Goal: Task Accomplishment & Management: Complete application form

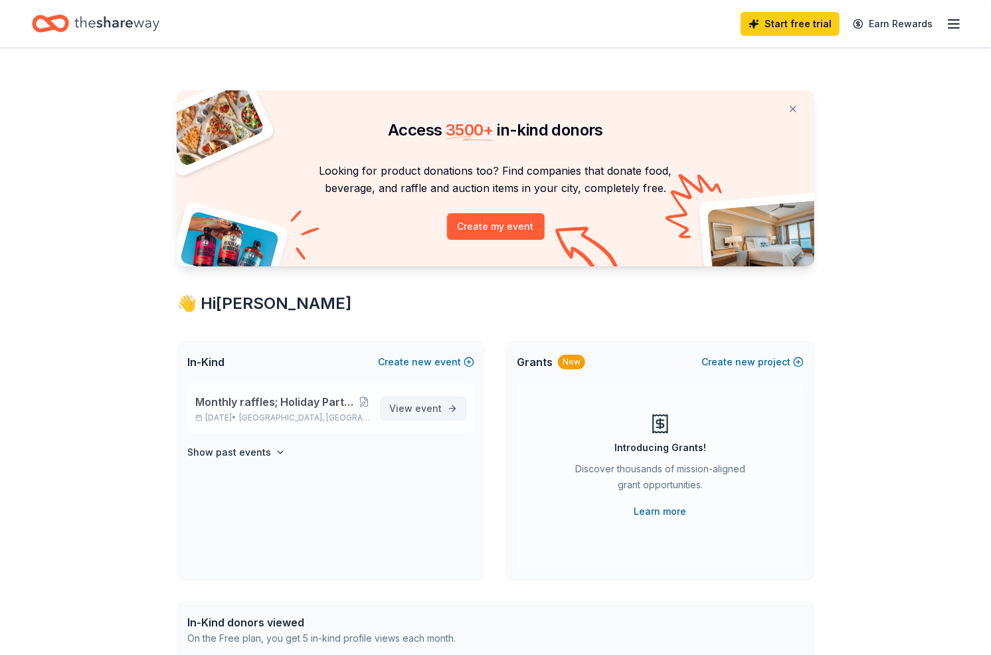
click at [389, 416] on span "View event" at bounding box center [415, 408] width 52 height 16
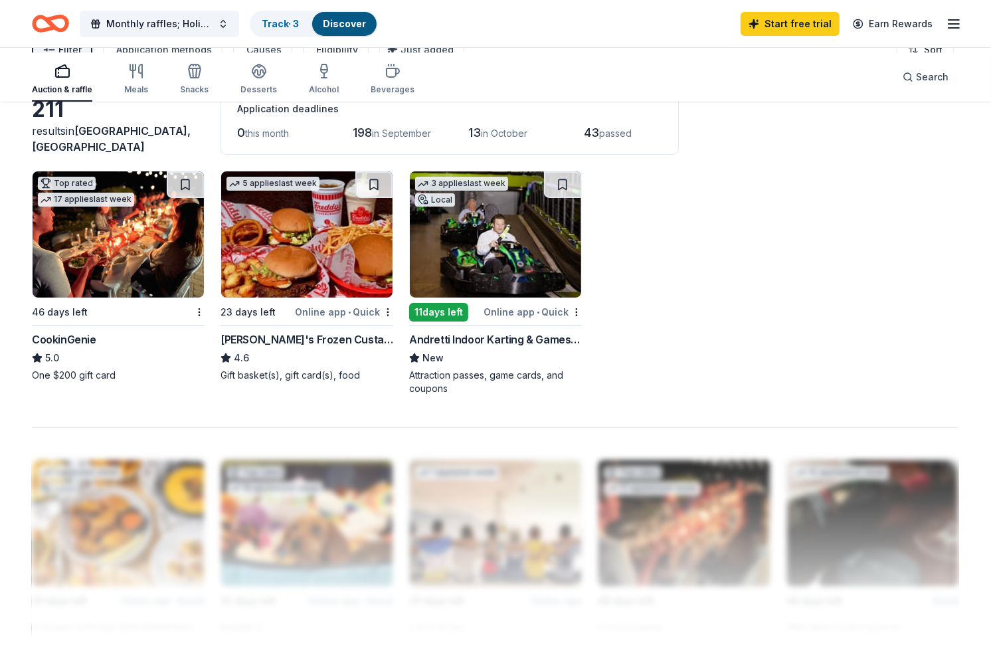
scroll to position [114, 0]
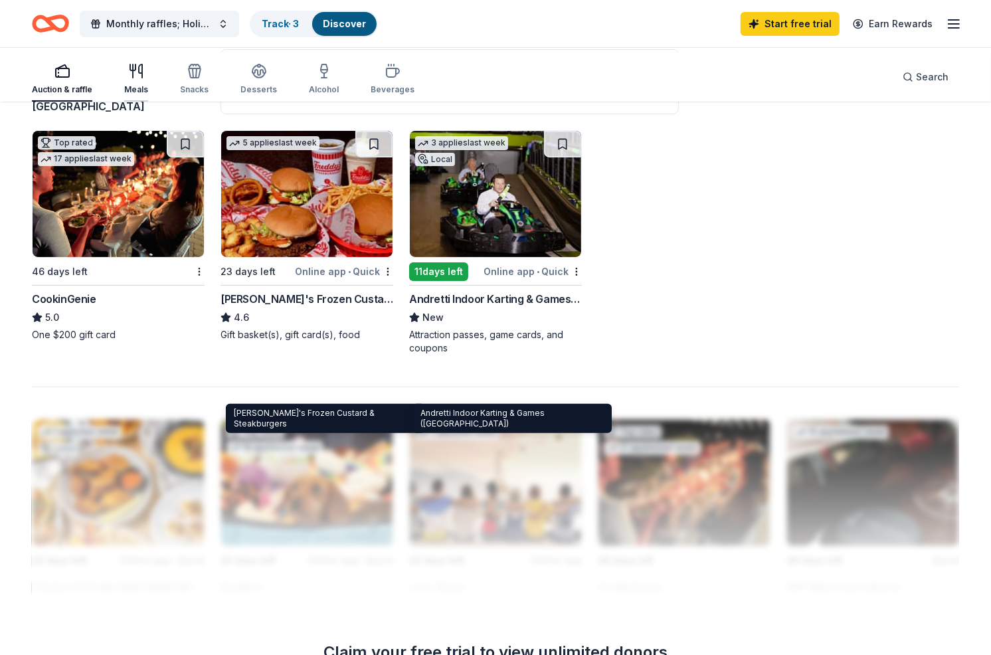
click at [148, 79] on div "button" at bounding box center [136, 71] width 24 height 16
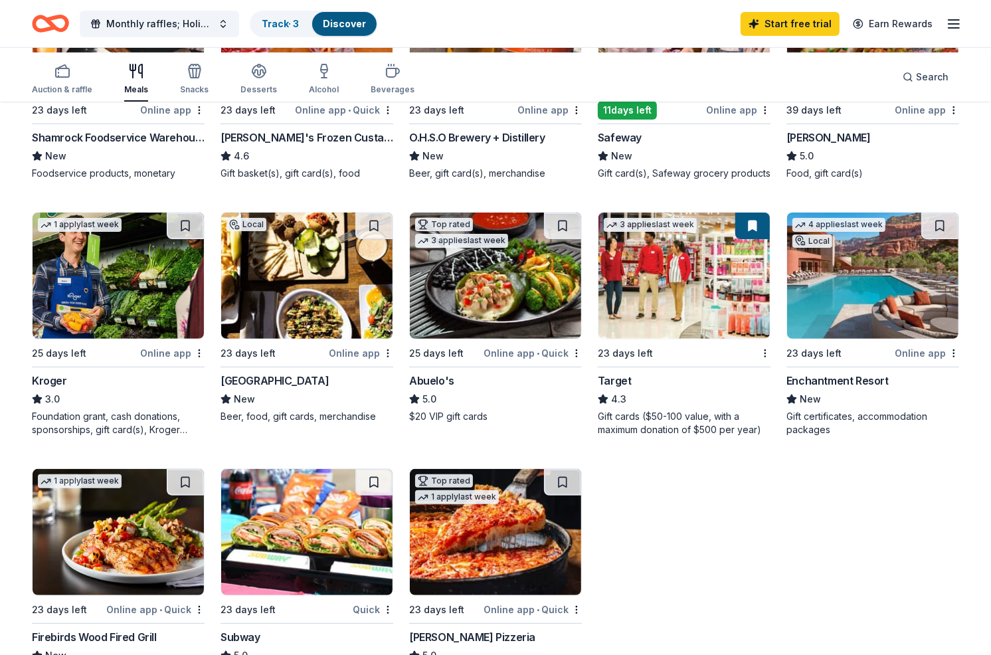
scroll to position [280, 0]
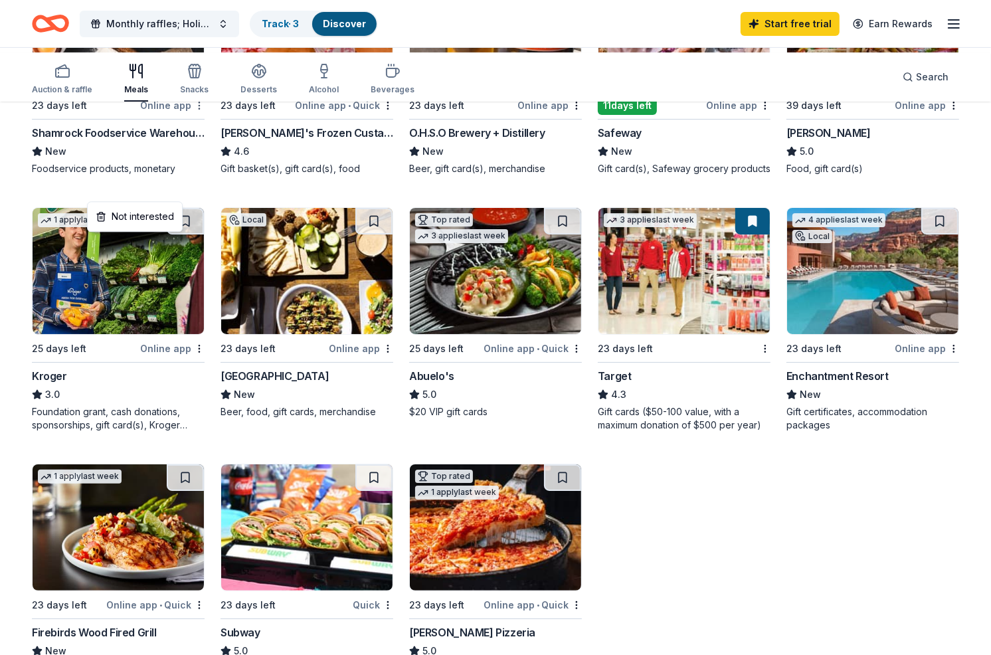
click at [199, 188] on html "Monthly raffles; Holiday Party; NY Party; Ice Cream Social, BBQ Cookouts Track …" at bounding box center [495, 47] width 991 height 655
click at [174, 212] on div "Not interested" at bounding box center [134, 217] width 89 height 24
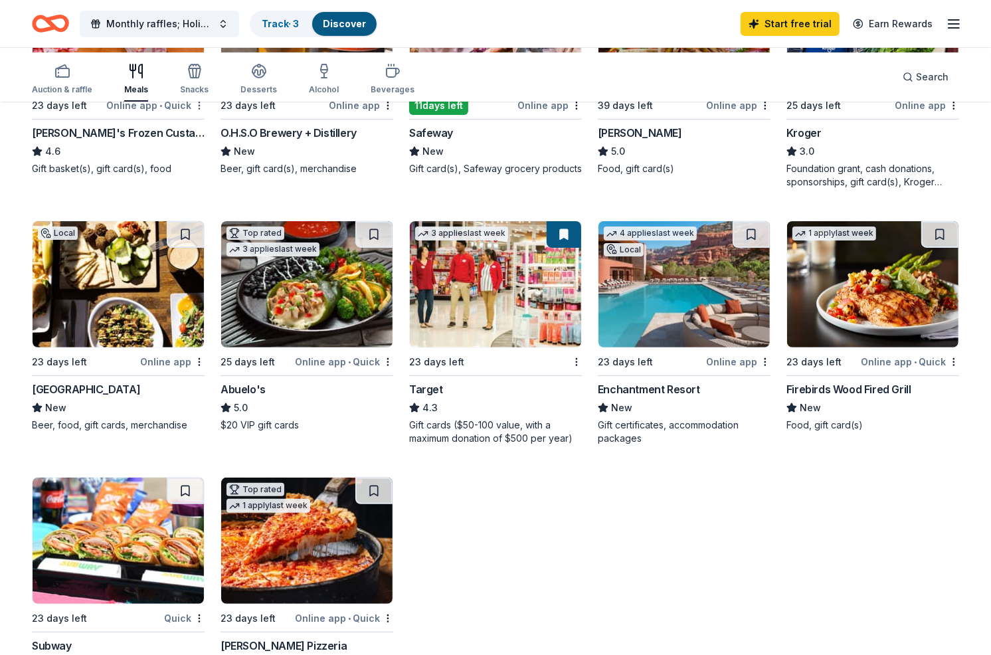
click at [201, 187] on html "Monthly raffles; Holiday Party; NY Party; Ice Cream Social, BBQ Cookouts Track …" at bounding box center [495, 47] width 991 height 655
click at [141, 216] on div "Not interested" at bounding box center [134, 217] width 89 height 24
click at [385, 188] on html "Monthly raffles; Holiday Party; NY Party; Ice Cream Social, BBQ Cookouts Track …" at bounding box center [495, 47] width 991 height 655
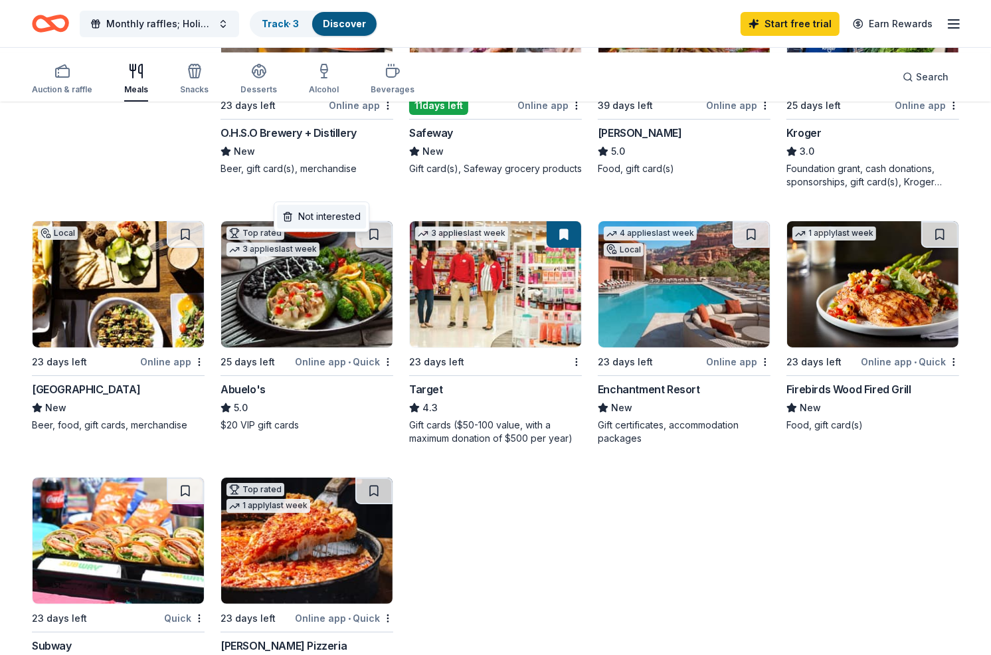
click at [322, 218] on div "Not interested" at bounding box center [321, 217] width 89 height 24
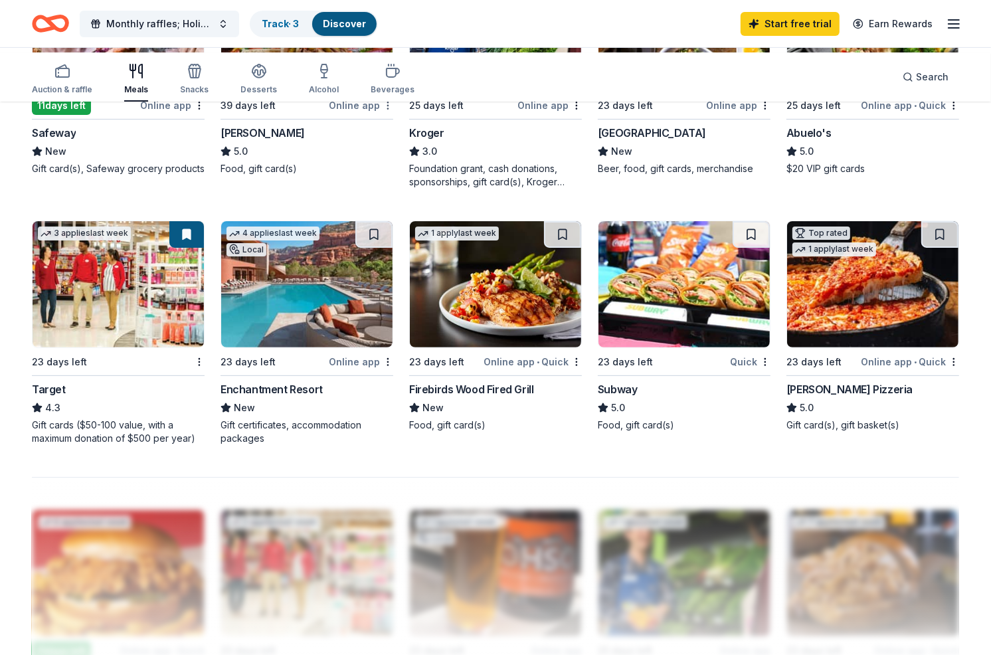
click at [387, 191] on html "Monthly raffles; Holiday Party; NY Party; Ice Cream Social, BBQ Cookouts Track …" at bounding box center [495, 47] width 991 height 655
click at [357, 220] on div "Not interested" at bounding box center [321, 217] width 89 height 24
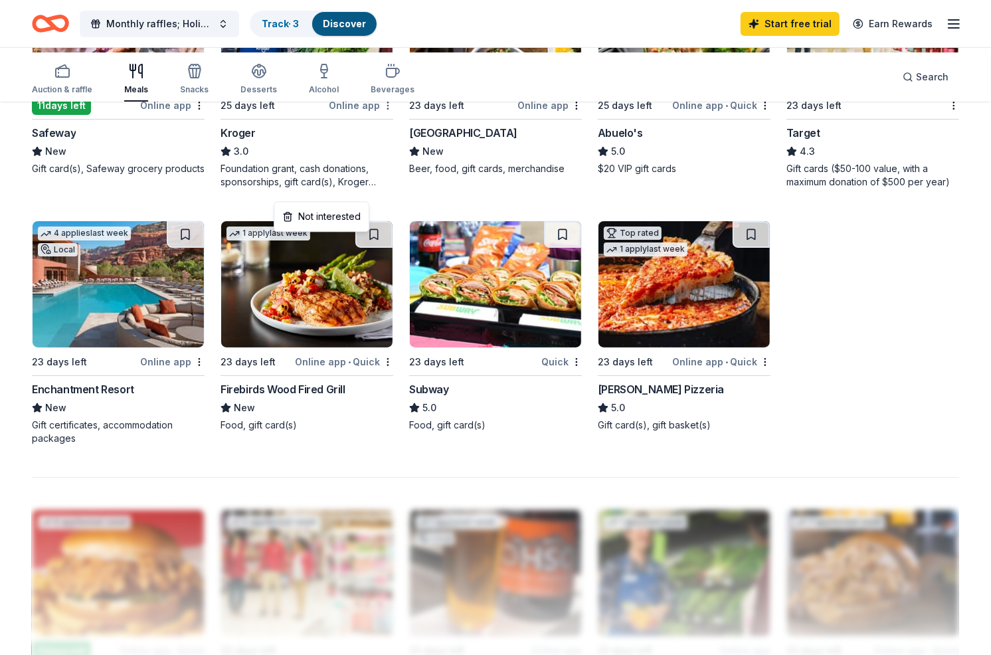
click at [387, 188] on html "Monthly raffles; Holiday Party; NY Party; Ice Cream Social, BBQ Cookouts Track …" at bounding box center [495, 47] width 991 height 655
click at [349, 217] on div "Not interested" at bounding box center [321, 217] width 89 height 24
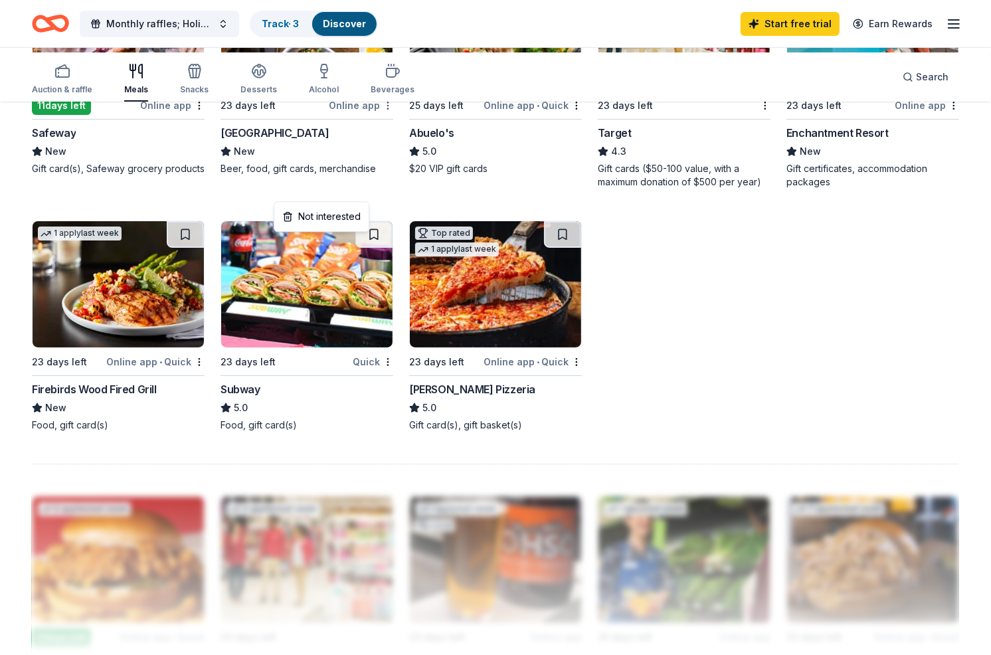
click at [388, 191] on html "Monthly raffles; Holiday Party; NY Party; Ice Cream Social, BBQ Cookouts Track …" at bounding box center [495, 47] width 991 height 655
click at [359, 220] on div "Not interested" at bounding box center [321, 217] width 89 height 24
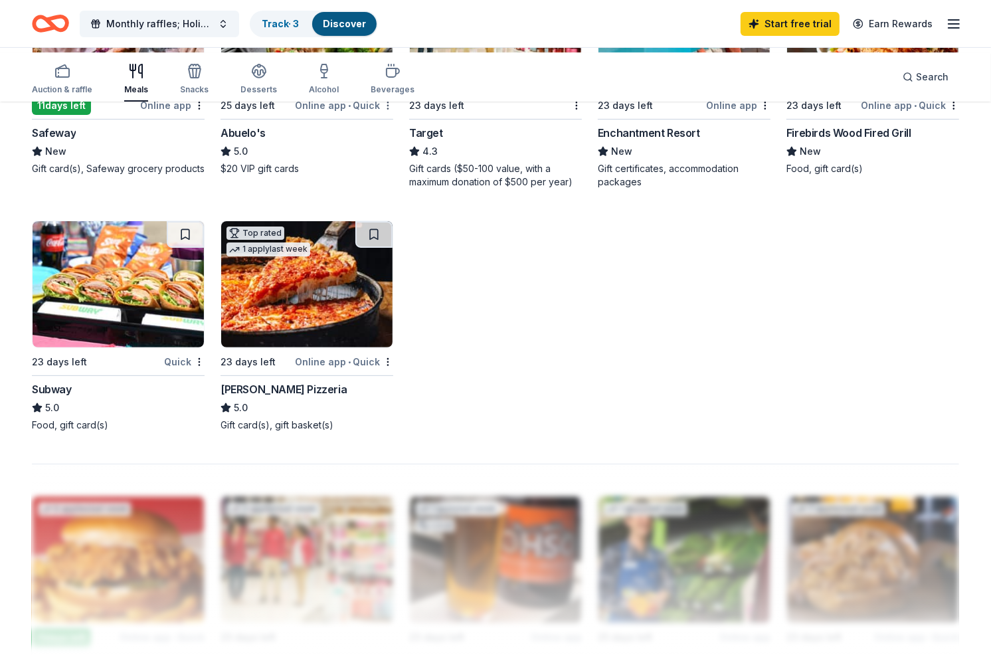
click at [388, 187] on html "Monthly raffles; Holiday Party; NY Party; Ice Cream Social, BBQ Cookouts Track …" at bounding box center [495, 47] width 991 height 655
click at [363, 218] on div "Not interested" at bounding box center [321, 217] width 89 height 24
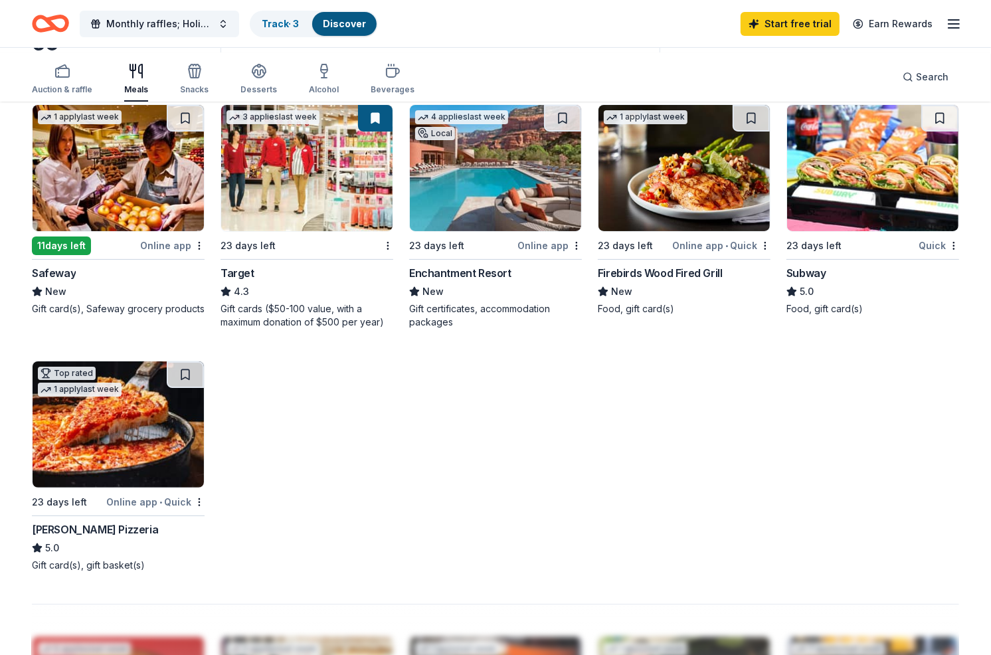
scroll to position [141, 0]
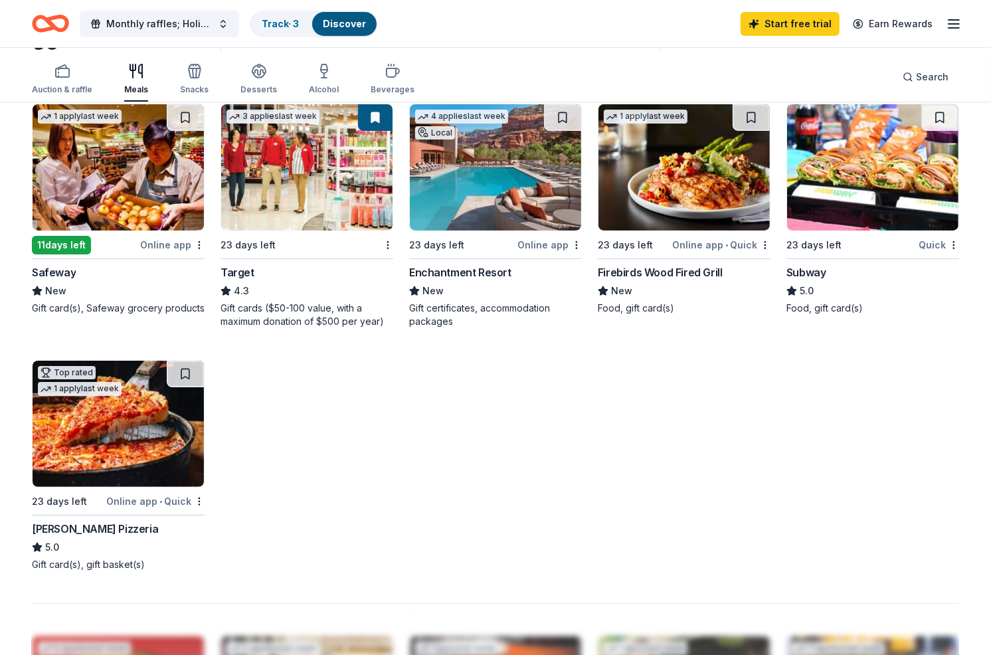
click at [690, 253] on div "Online app • Quick" at bounding box center [721, 244] width 98 height 17
click at [942, 326] on html "Monthly raffles; Holiday Party; NY Party; Ice Cream Social, BBQ Cookouts Track …" at bounding box center [495, 186] width 991 height 655
click at [868, 327] on html "Monthly raffles; Holiday Party; NY Party; Ice Cream Social, BBQ Cookouts Track …" at bounding box center [495, 186] width 991 height 655
click at [830, 253] on div "23 days left" at bounding box center [813, 245] width 55 height 16
click at [804, 280] on div "Subway" at bounding box center [806, 272] width 40 height 16
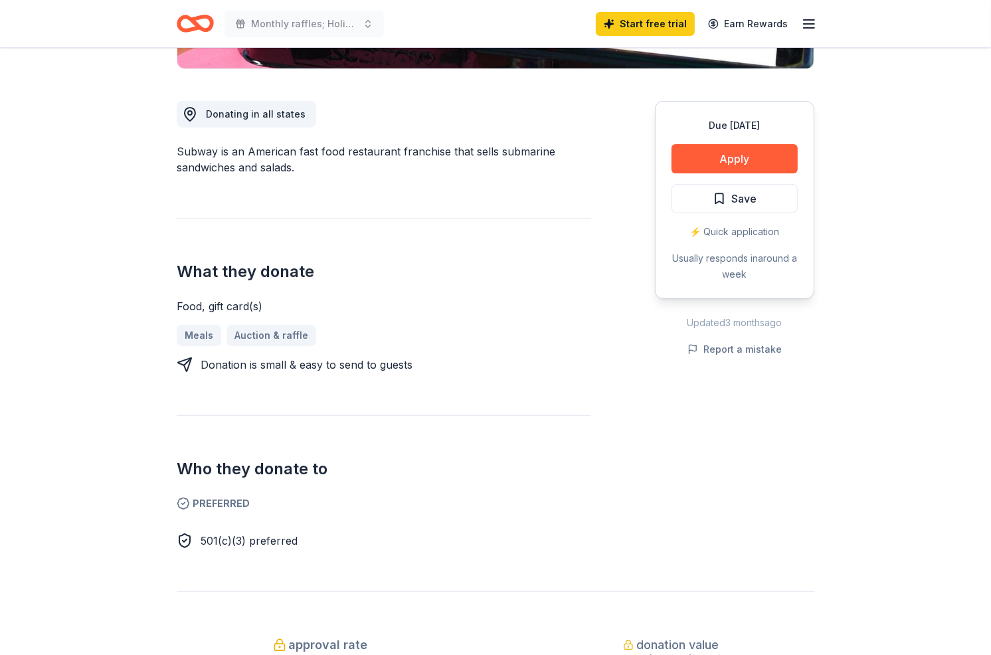
scroll to position [335, 0]
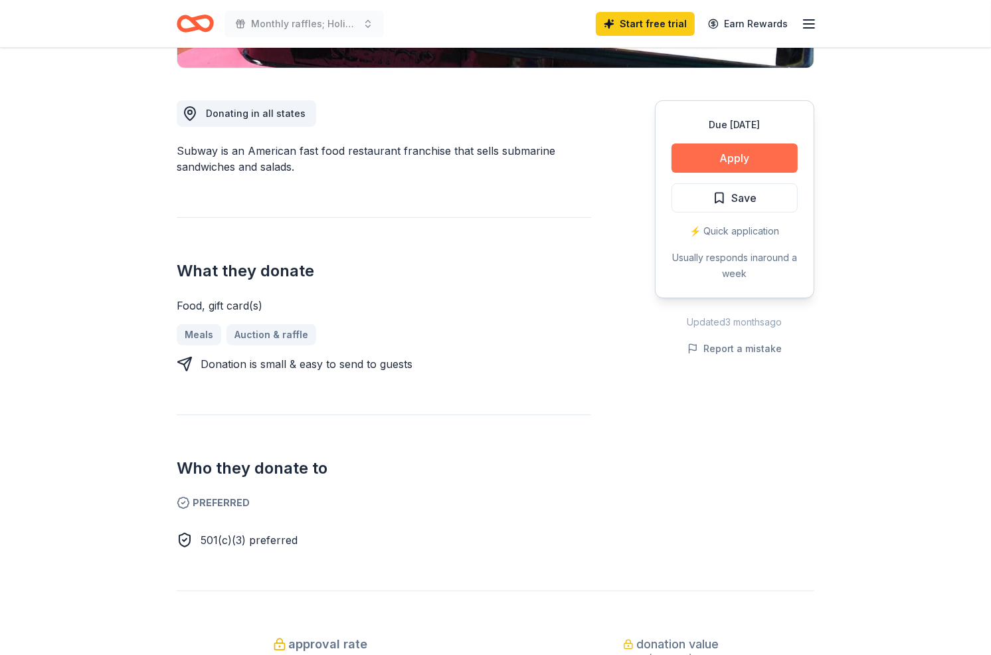
click at [703, 173] on button "Apply" at bounding box center [734, 157] width 126 height 29
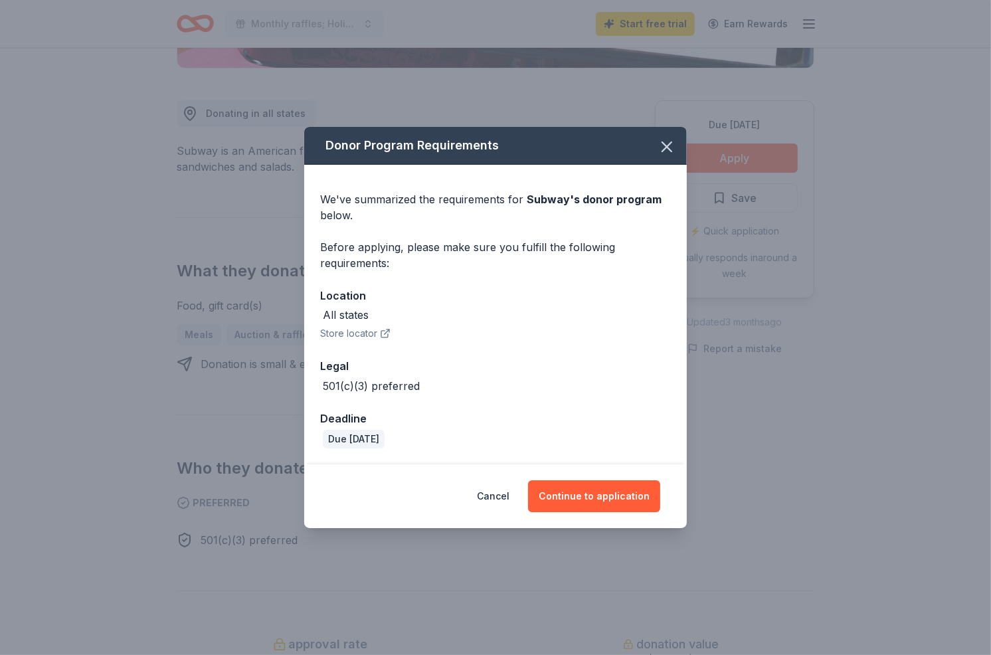
click at [320, 331] on button "Store locator" at bounding box center [355, 333] width 70 height 16
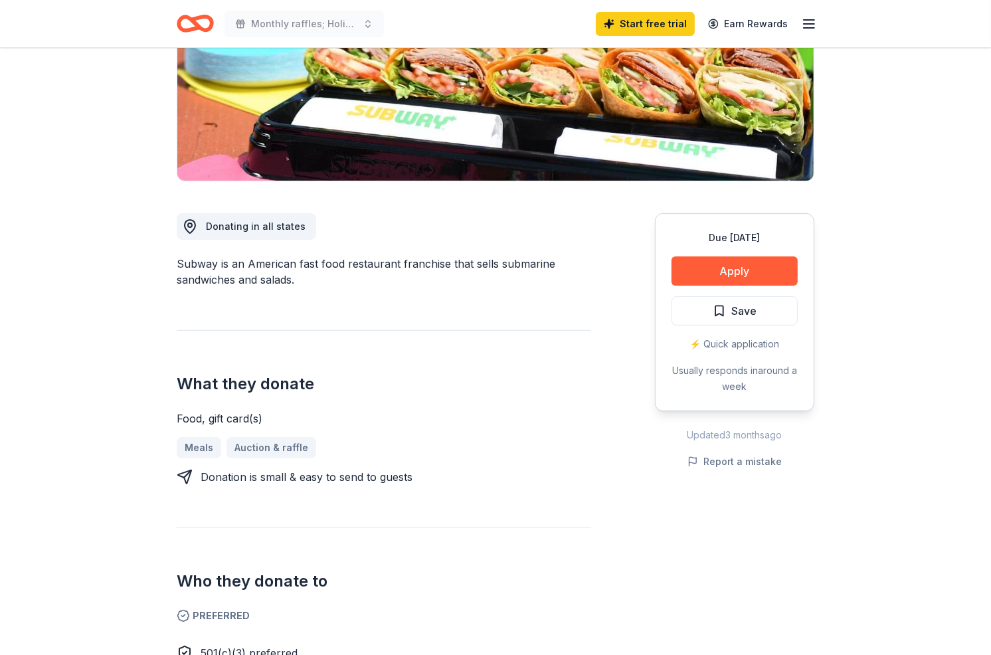
scroll to position [295, 0]
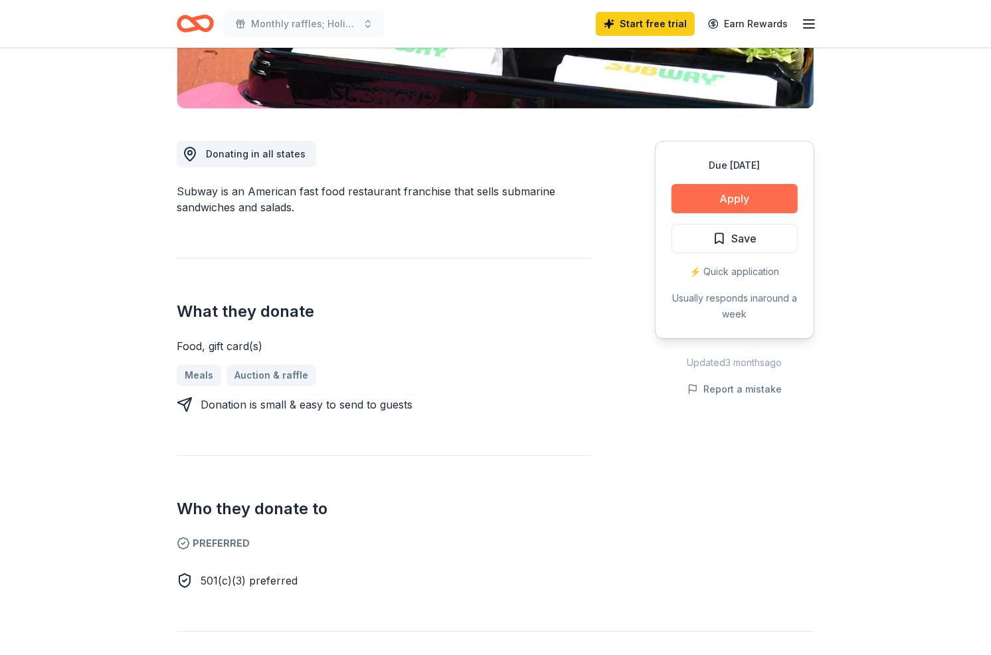
click at [687, 213] on button "Apply" at bounding box center [734, 198] width 126 height 29
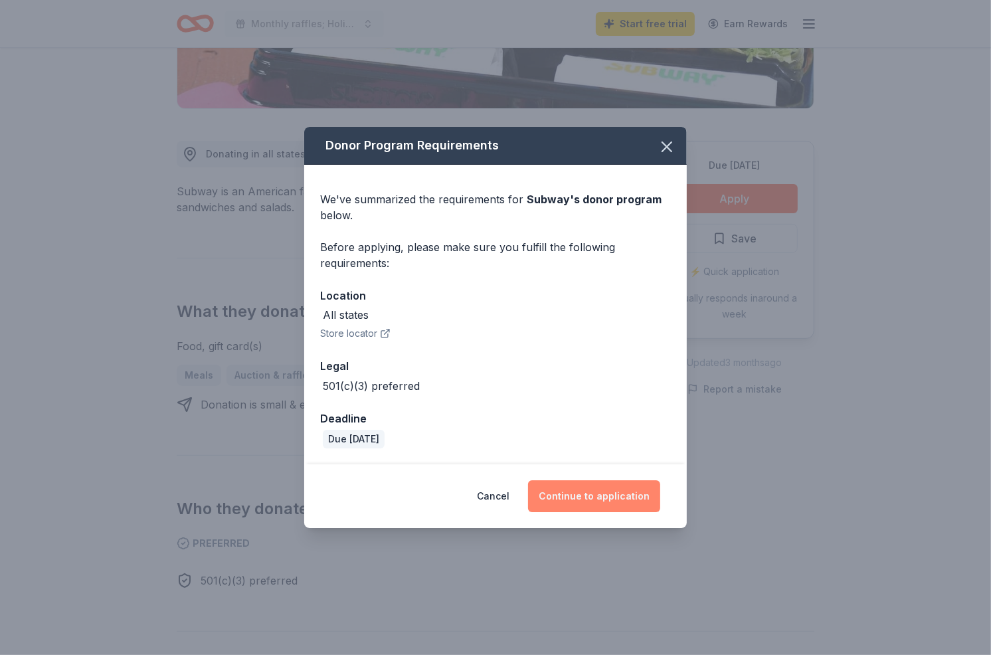
click at [604, 512] on button "Continue to application" at bounding box center [594, 496] width 132 height 32
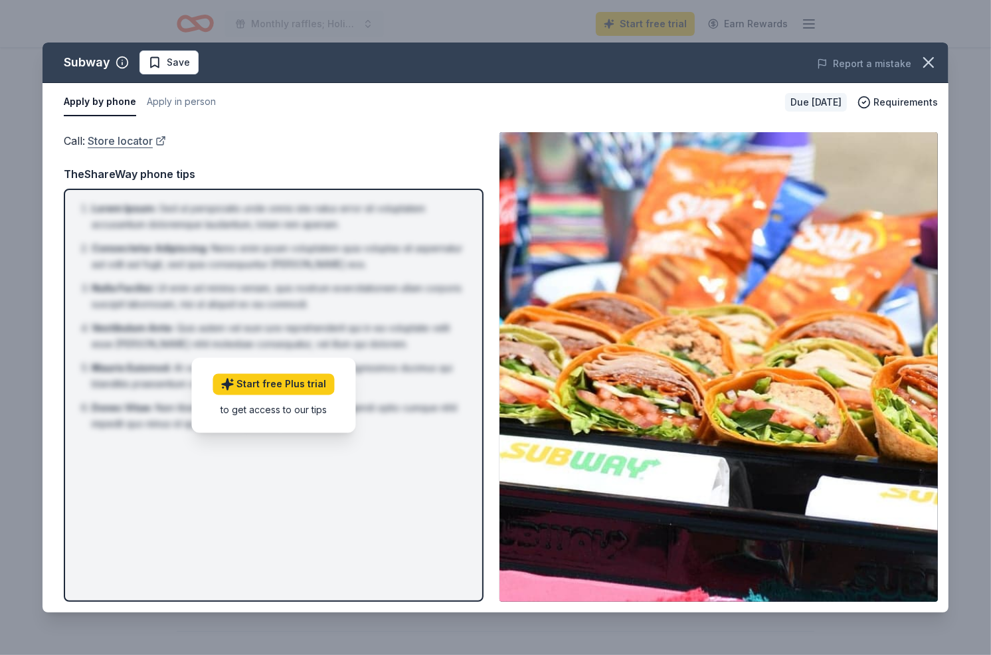
click at [157, 149] on link "Store locator" at bounding box center [127, 140] width 78 height 17
click at [216, 116] on button "Apply in person" at bounding box center [181, 102] width 69 height 28
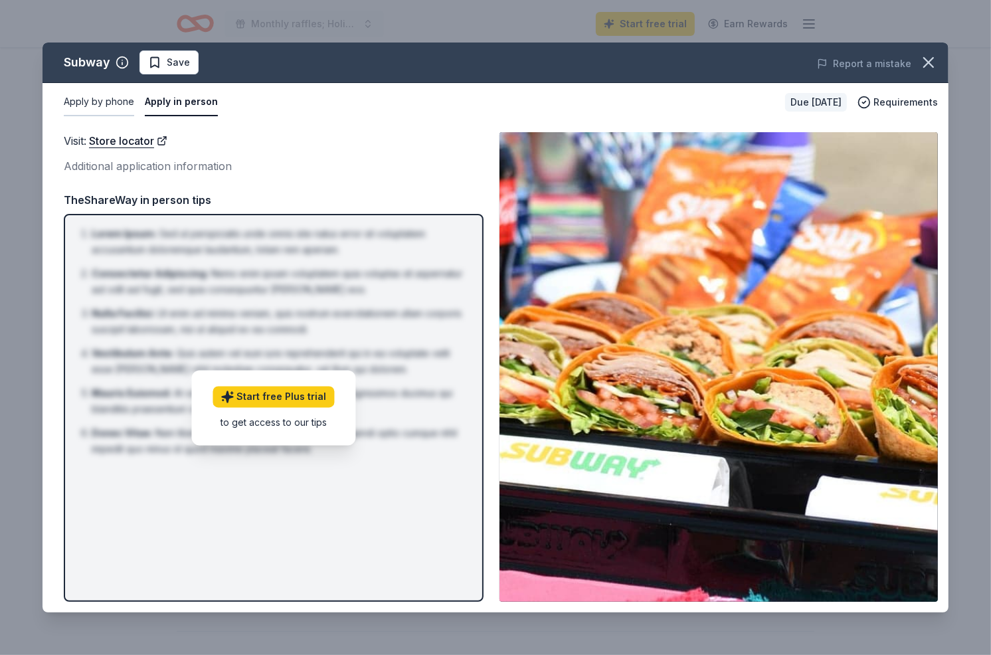
click at [134, 116] on button "Apply by phone" at bounding box center [99, 102] width 70 height 28
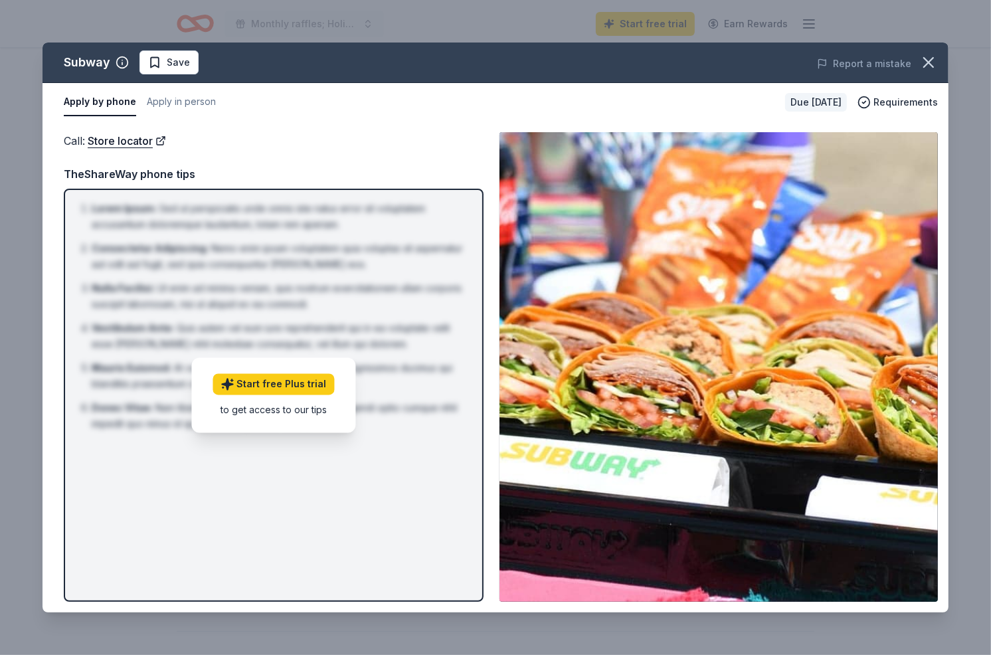
click at [662, 116] on div "Apply by phone Apply in person" at bounding box center [419, 102] width 711 height 28
click at [919, 72] on icon "button" at bounding box center [928, 62] width 19 height 19
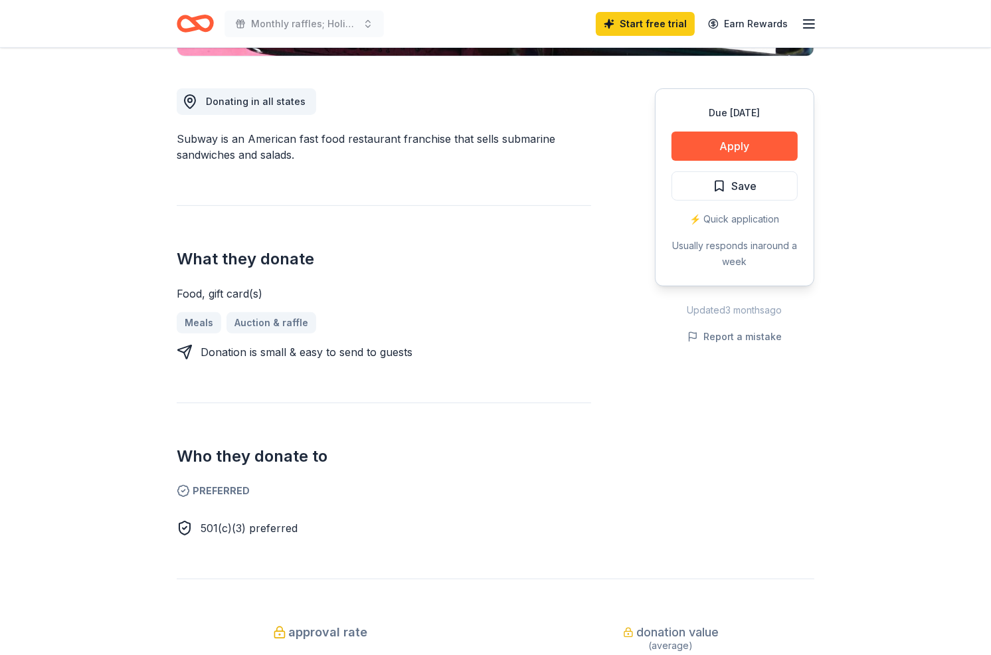
scroll to position [356, 0]
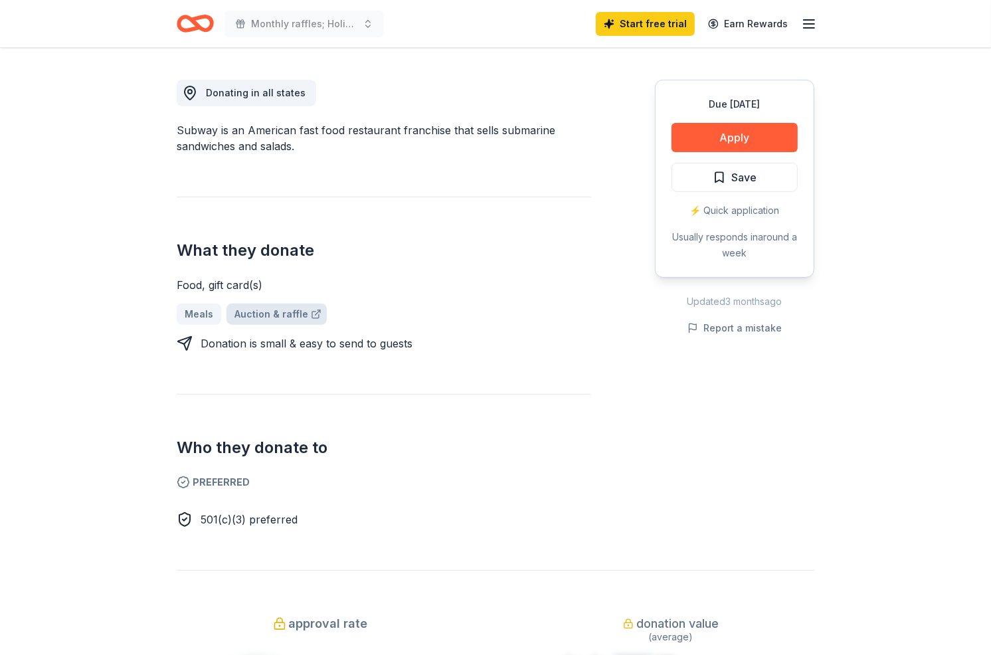
click at [288, 325] on link "Auction & raffle" at bounding box center [276, 313] width 100 height 21
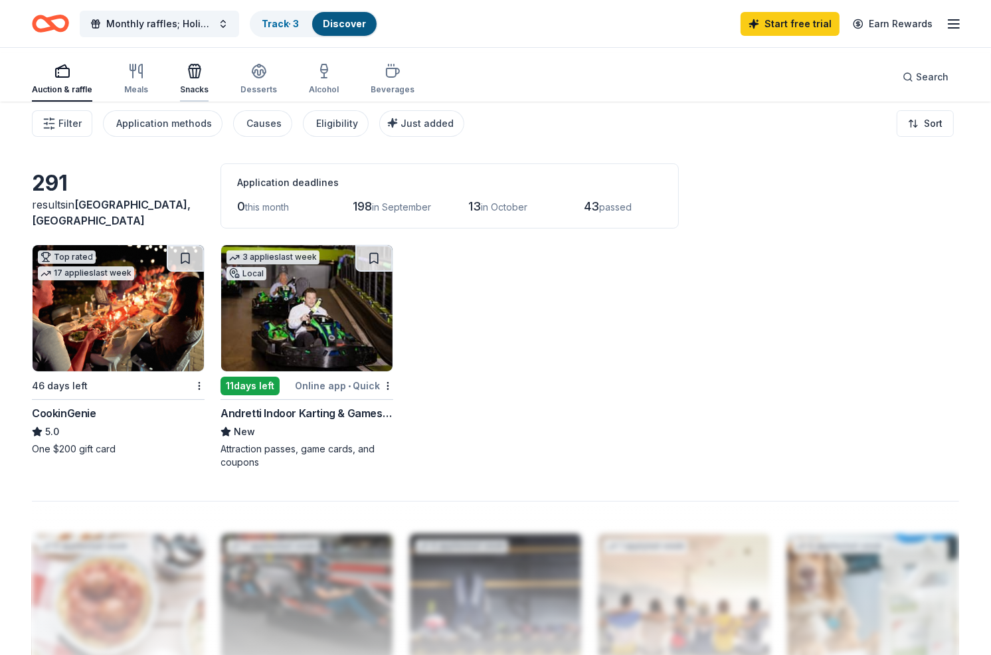
click at [265, 121] on div "Filter Application methods Causes Eligibility Just added Sort" at bounding box center [495, 123] width 991 height 53
click at [209, 88] on div "Snacks" at bounding box center [194, 79] width 29 height 32
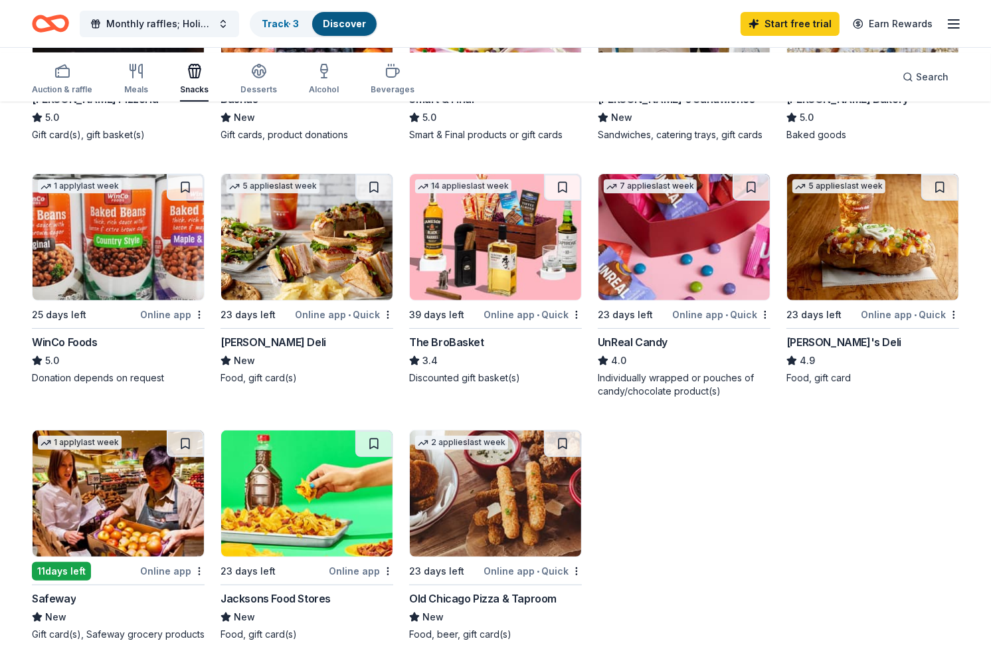
scroll to position [316, 0]
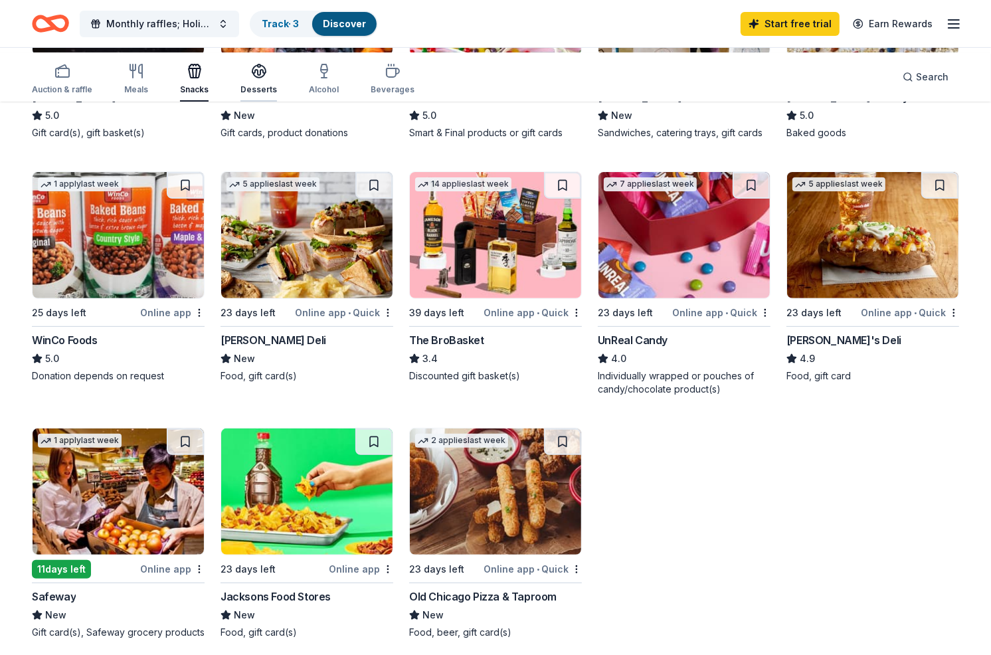
click at [267, 78] on icon "button" at bounding box center [259, 71] width 16 height 16
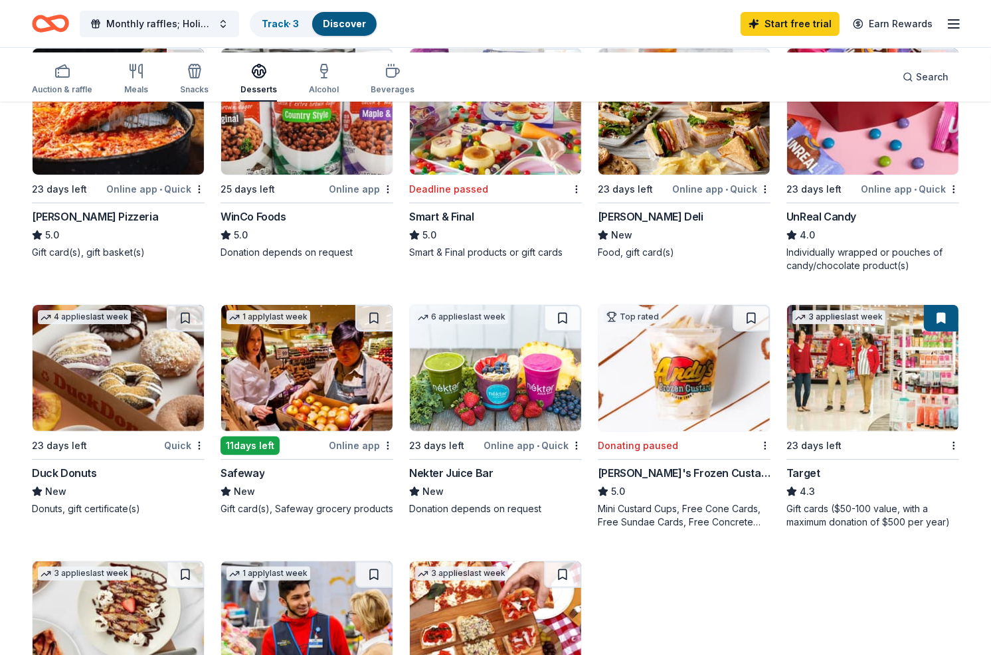
scroll to position [203, 0]
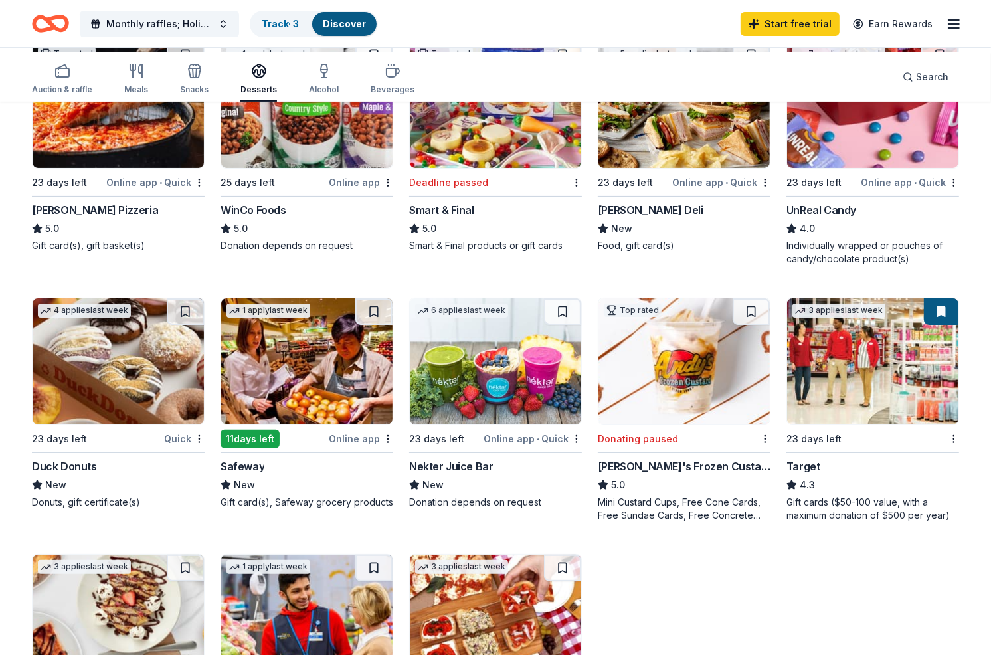
click at [290, 168] on img at bounding box center [306, 105] width 171 height 126
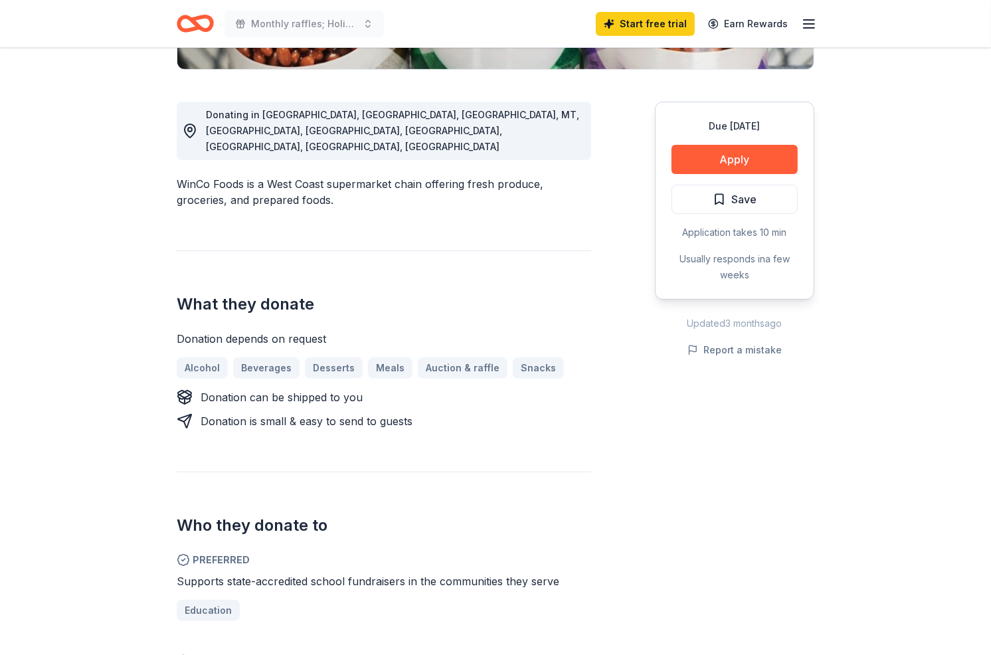
scroll to position [380, 0]
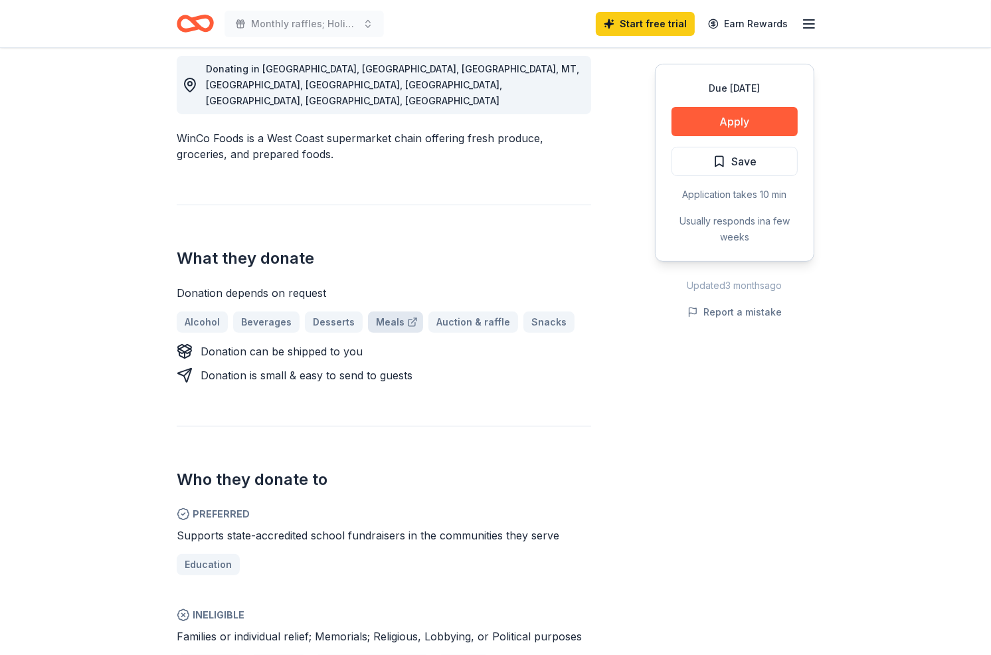
click at [423, 333] on link "Meals" at bounding box center [395, 321] width 55 height 21
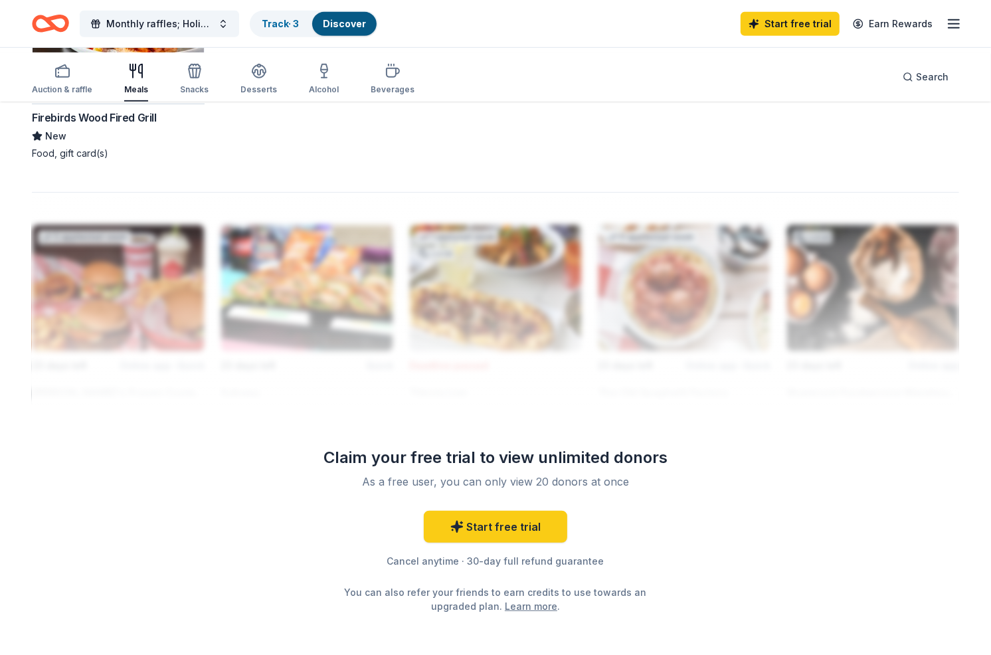
scroll to position [598, 0]
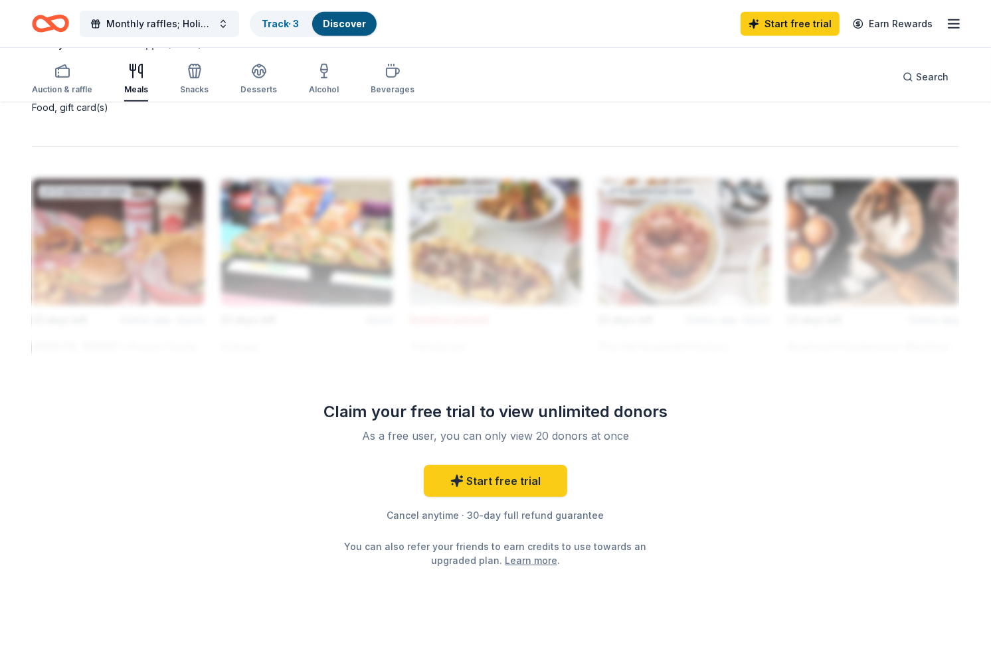
click at [378, 11] on div "Track · 3 Discover" at bounding box center [314, 24] width 128 height 27
